Goal: Task Accomplishment & Management: Use online tool/utility

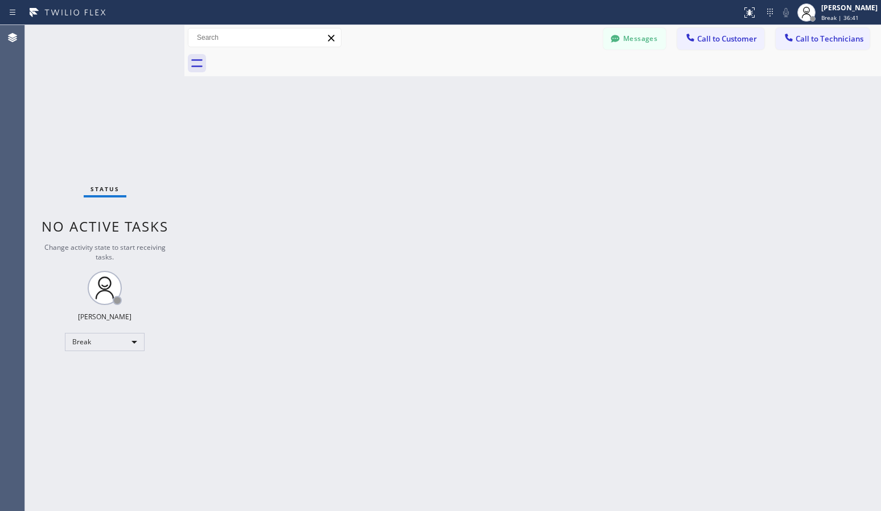
click at [138, 344] on div "Break" at bounding box center [105, 342] width 80 height 18
click at [98, 372] on li "Available" at bounding box center [103, 372] width 77 height 14
click at [737, 39] on span "Call to Customer" at bounding box center [727, 39] width 60 height 10
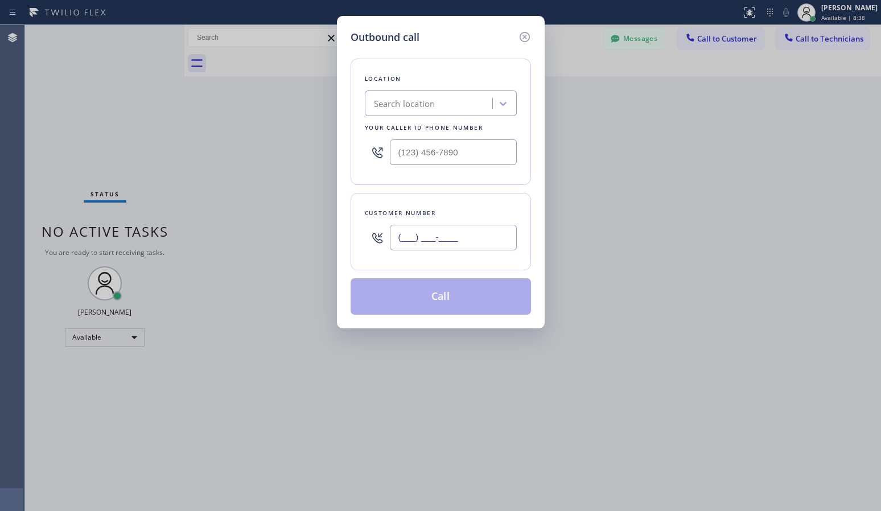
click at [475, 227] on input "(___) ___-____" at bounding box center [453, 238] width 127 height 26
paste input "714) 390-3717"
type input "[PHONE_NUMBER]"
click at [406, 100] on div "Search location" at bounding box center [404, 103] width 61 height 13
paste input "Local Trusted Electricians [GEOGRAPHIC_DATA]"
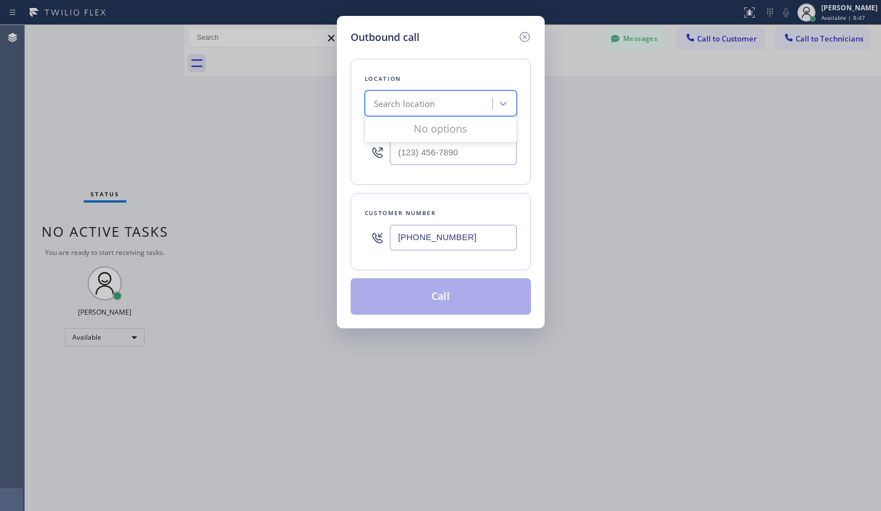
type input "Local Trusted Electricians [GEOGRAPHIC_DATA]"
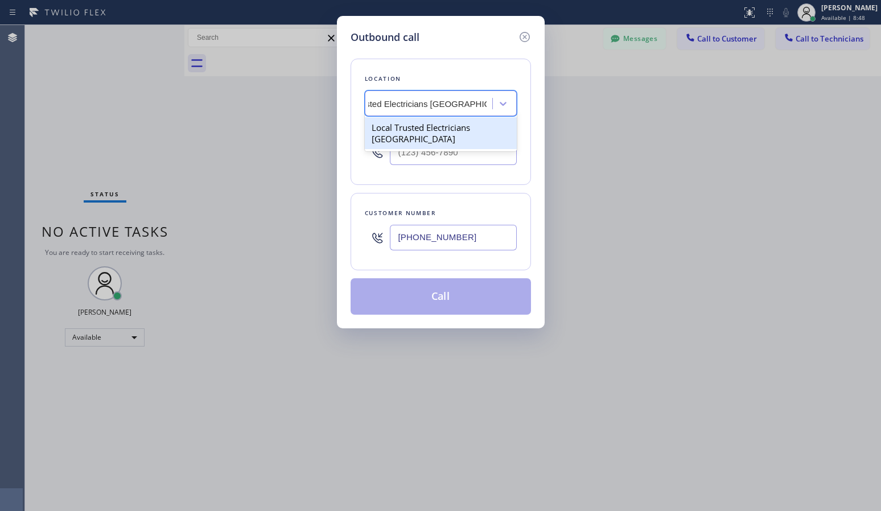
click at [450, 134] on div "Local Trusted Electricians [GEOGRAPHIC_DATA]" at bounding box center [441, 133] width 152 height 32
type input "[PHONE_NUMBER]"
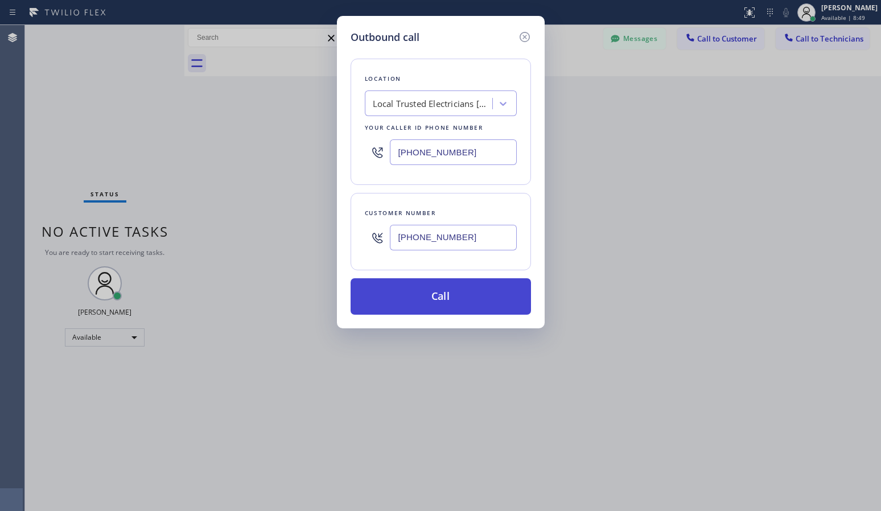
click at [433, 290] on button "Call" at bounding box center [441, 296] width 180 height 36
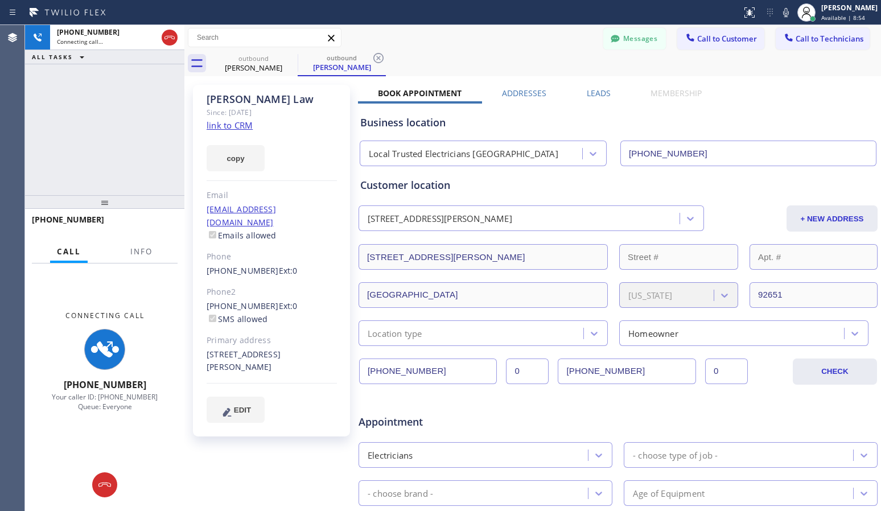
type input "[PHONE_NUMBER]"
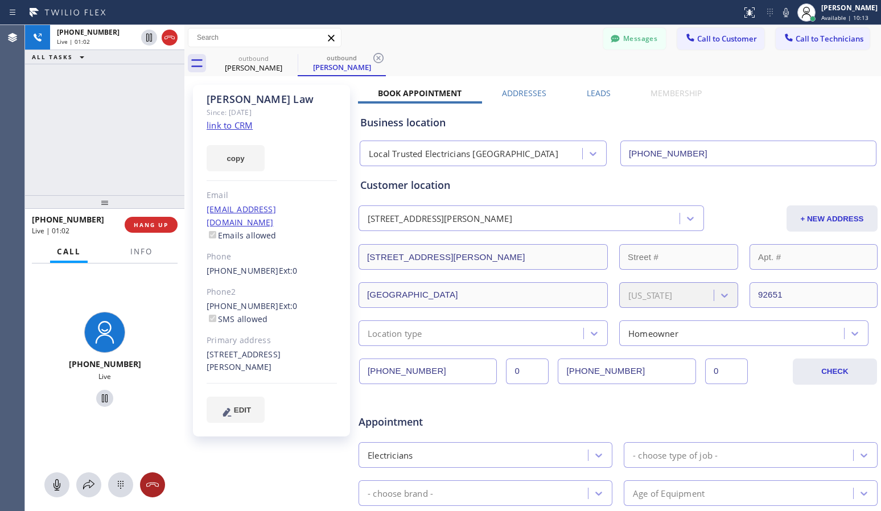
click at [158, 488] on icon at bounding box center [153, 485] width 14 height 14
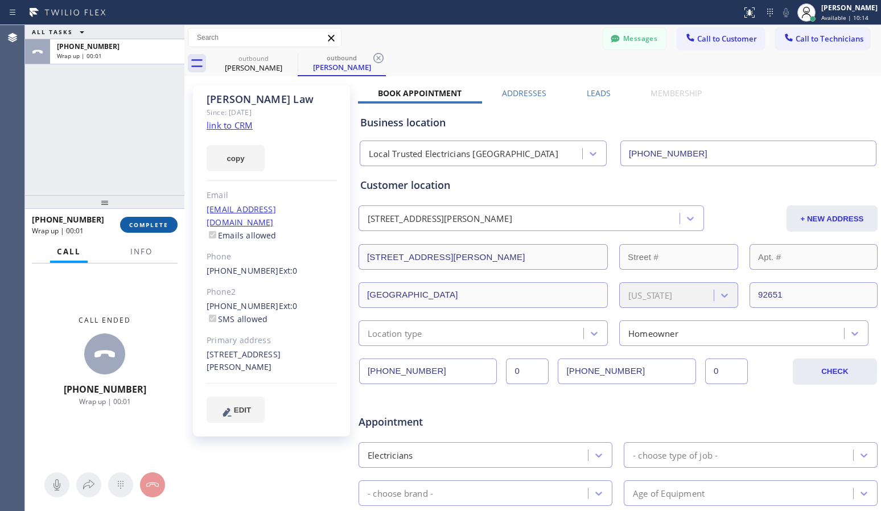
click at [158, 229] on button "COMPLETE" at bounding box center [148, 225] width 57 height 16
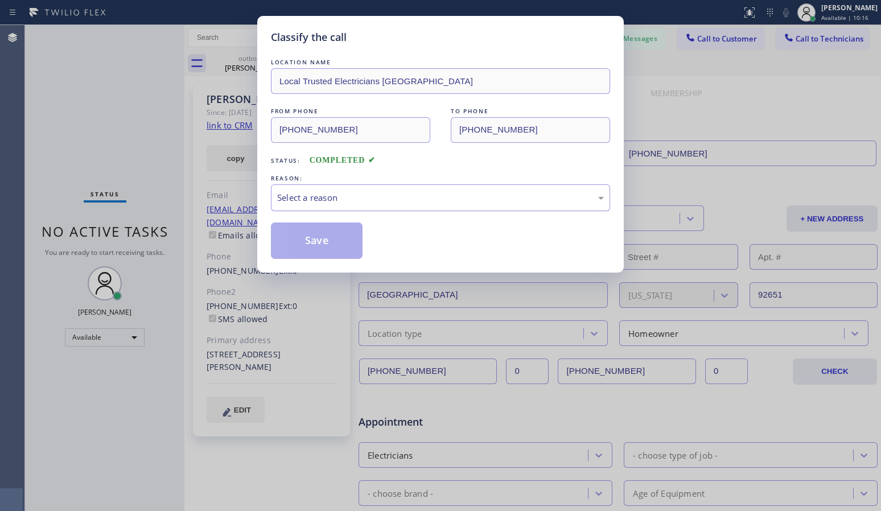
click at [427, 192] on div "Select a reason" at bounding box center [440, 197] width 327 height 13
click at [323, 248] on button "Save" at bounding box center [317, 241] width 92 height 36
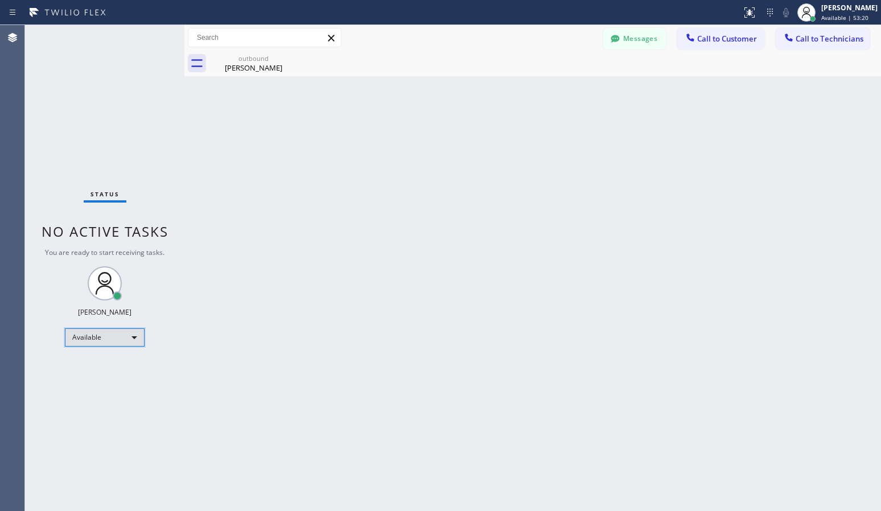
click at [93, 334] on div "Available" at bounding box center [105, 337] width 80 height 18
click at [117, 388] on li "Unavailable" at bounding box center [103, 382] width 77 height 14
click at [111, 345] on div "Available" at bounding box center [105, 337] width 80 height 18
click at [106, 391] on li "Break" at bounding box center [103, 396] width 77 height 14
click at [155, 494] on div "Status No active tasks Change activity state to start receiving tasks. Lyra Lau…" at bounding box center [104, 268] width 159 height 486
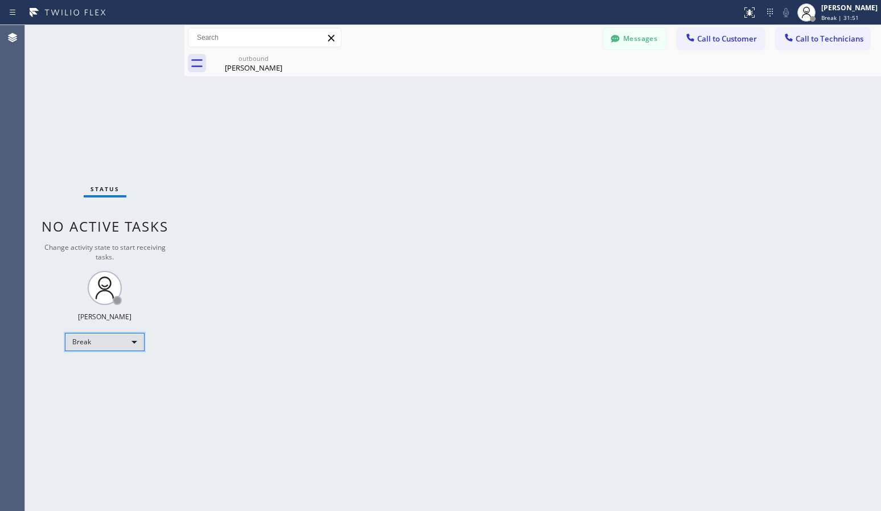
click at [108, 343] on div "Break" at bounding box center [105, 342] width 80 height 18
click at [96, 397] on li "Break" at bounding box center [103, 401] width 77 height 14
click at [97, 343] on div "Break" at bounding box center [105, 342] width 80 height 18
click at [89, 371] on li "Available" at bounding box center [103, 372] width 77 height 14
click at [93, 345] on div "Break" at bounding box center [105, 342] width 80 height 18
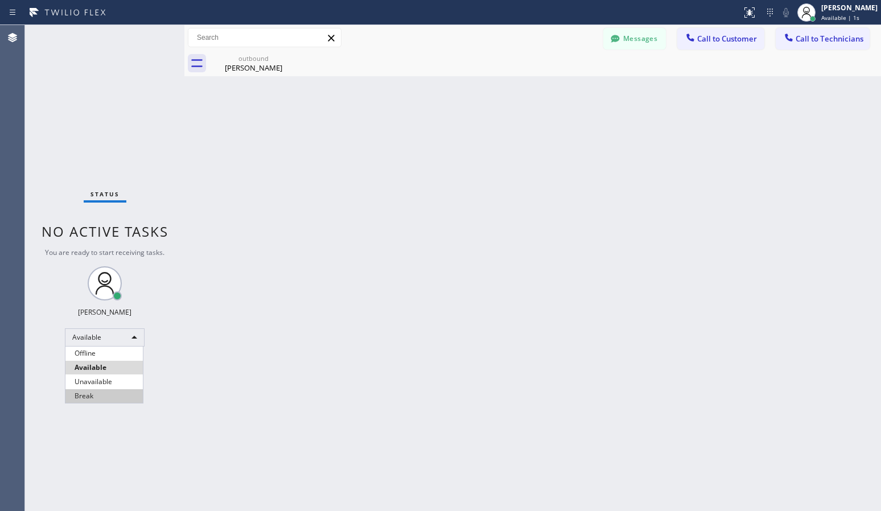
click at [93, 397] on li "Break" at bounding box center [103, 396] width 77 height 14
